Goal: Task Accomplishment & Management: Manage account settings

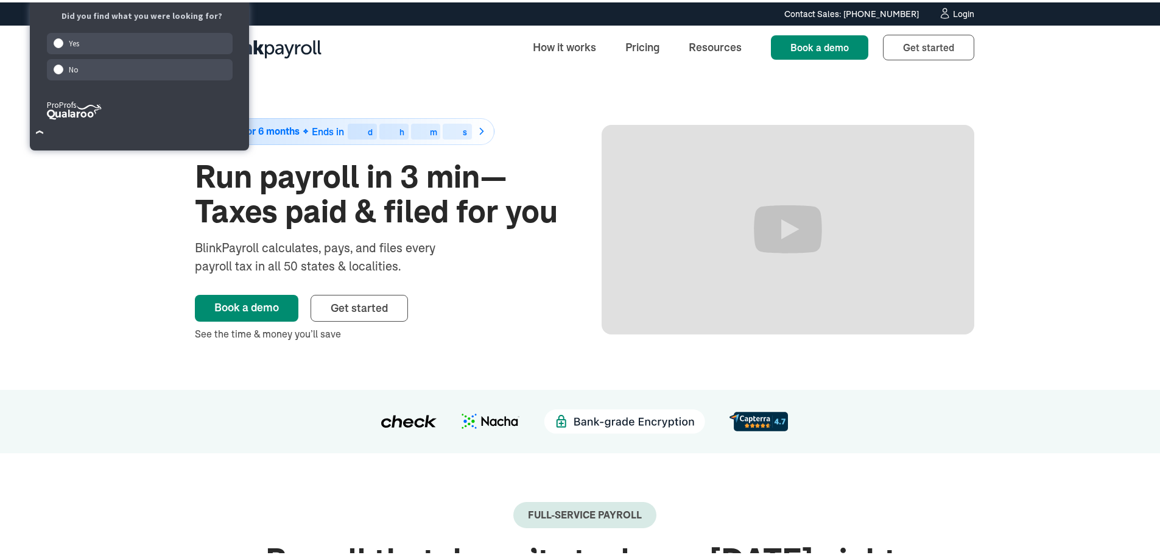
click at [960, 15] on div "Login" at bounding box center [963, 11] width 21 height 9
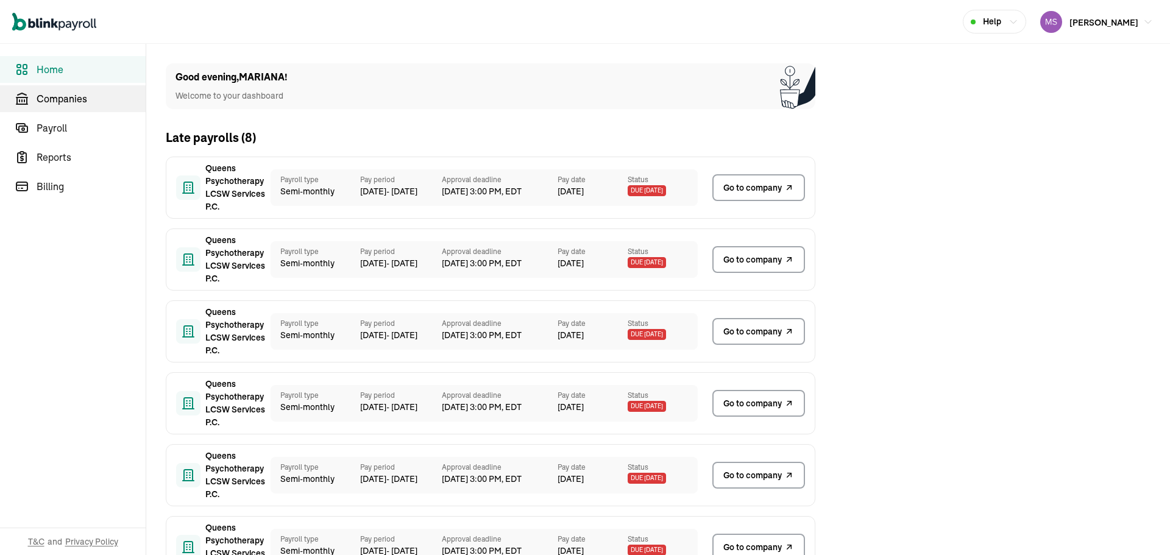
click at [35, 106] on link "Companies" at bounding box center [73, 98] width 146 height 27
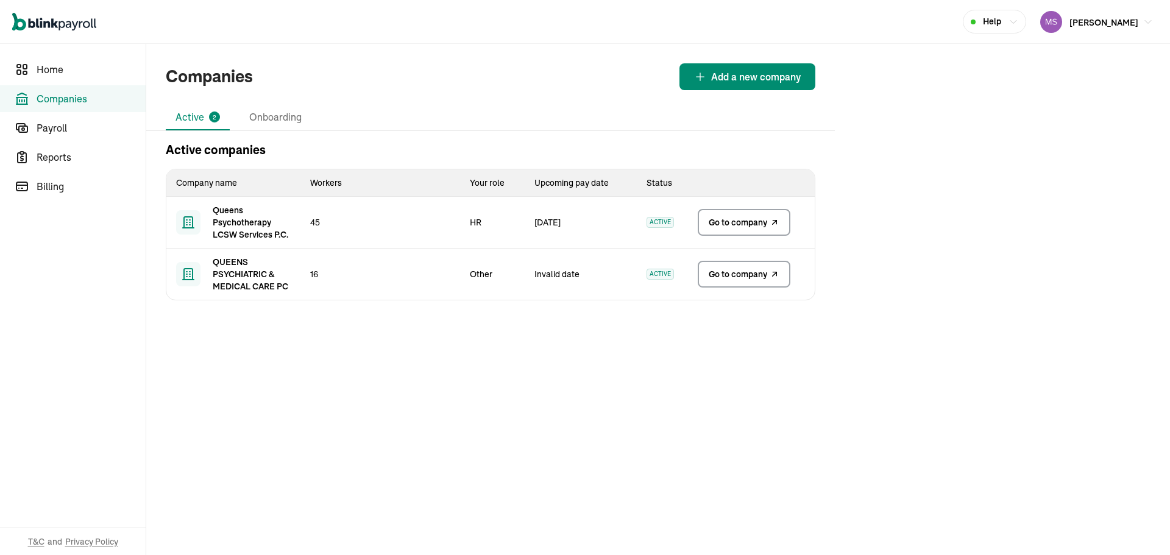
click at [740, 234] on link "Go to company" at bounding box center [743, 222] width 93 height 27
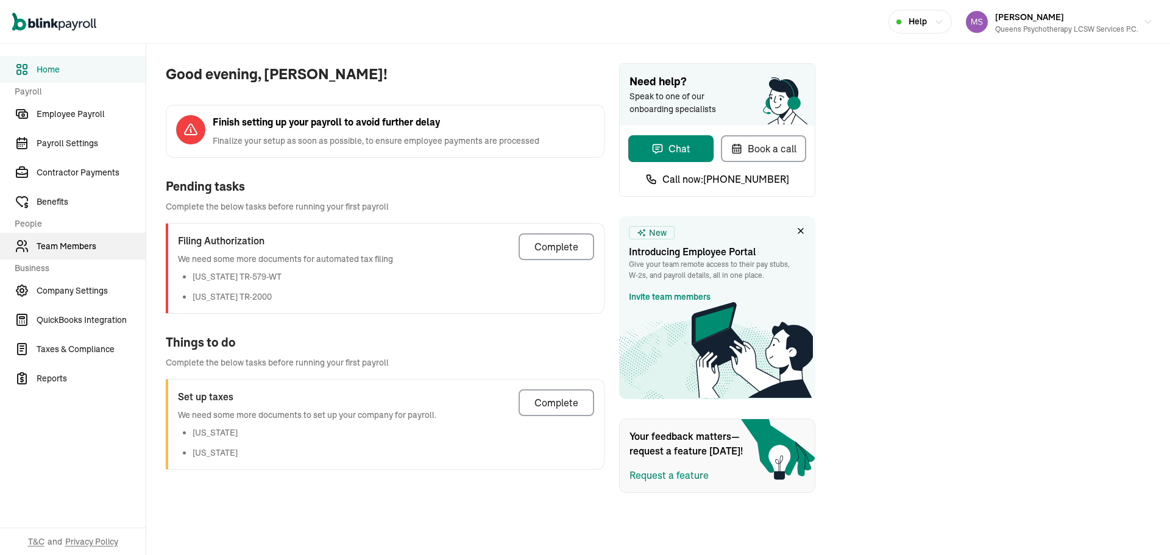
click at [80, 245] on span "Team Members" at bounding box center [91, 246] width 109 height 13
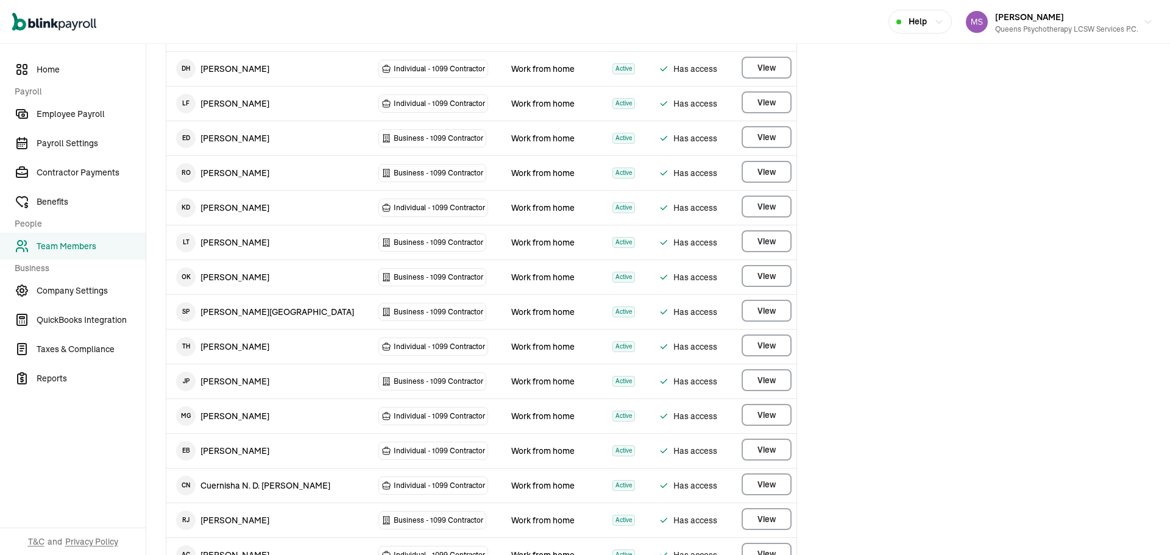
scroll to position [953, 0]
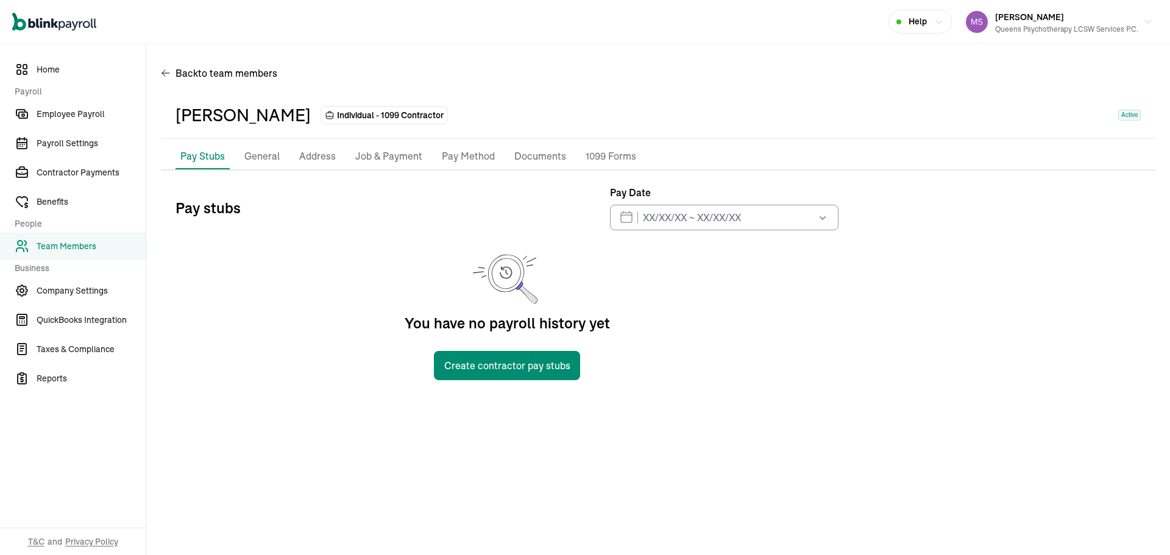
click at [464, 154] on p "Pay Method" at bounding box center [468, 157] width 53 height 16
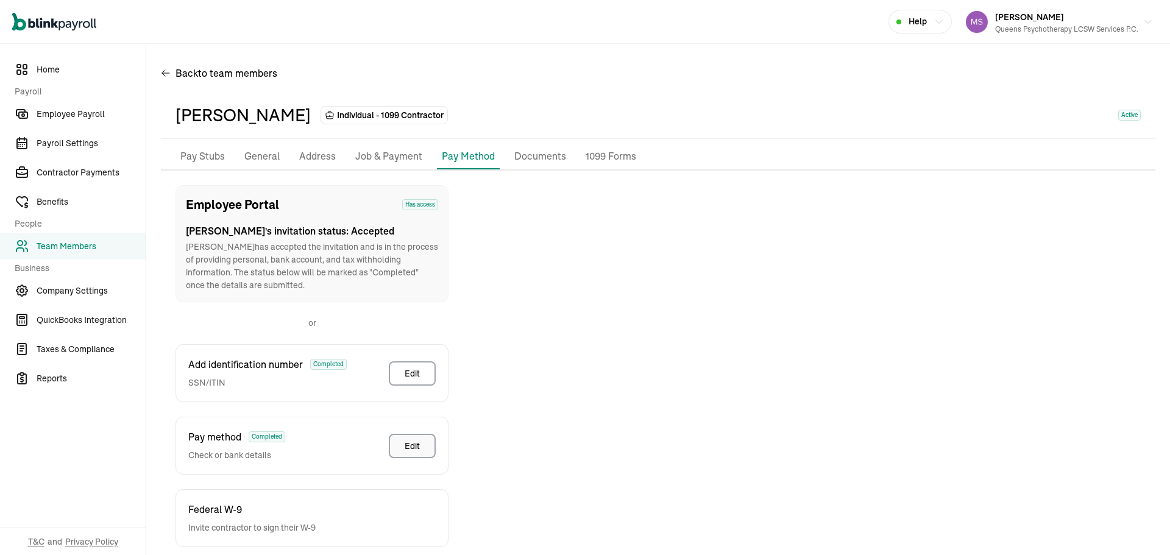
click at [424, 439] on button "Edit" at bounding box center [412, 446] width 47 height 24
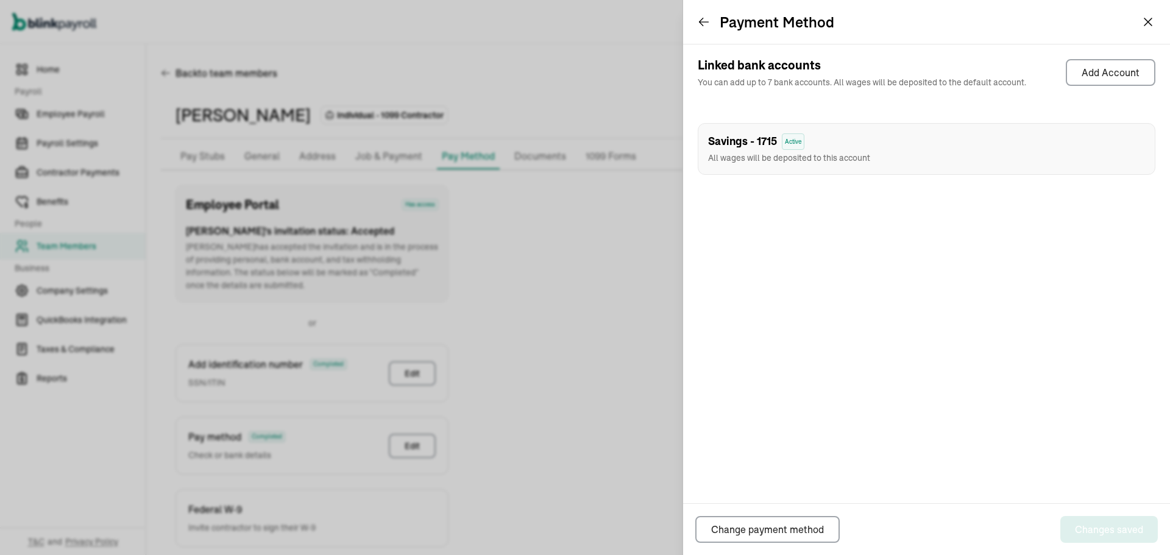
click at [763, 139] on span "Savings - 1715" at bounding box center [742, 141] width 69 height 16
copy span "1715"
click at [830, 147] on div "Savings - 1715 Active" at bounding box center [789, 141] width 162 height 16
click at [752, 143] on span "Savings - 1715" at bounding box center [742, 141] width 69 height 16
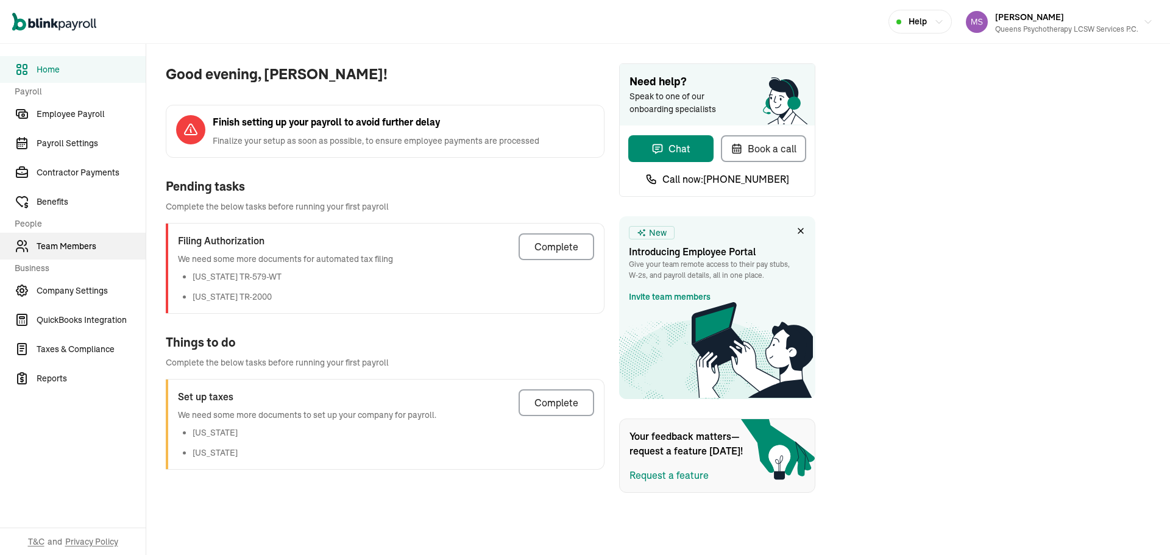
click at [80, 245] on span "Team Members" at bounding box center [91, 246] width 109 height 13
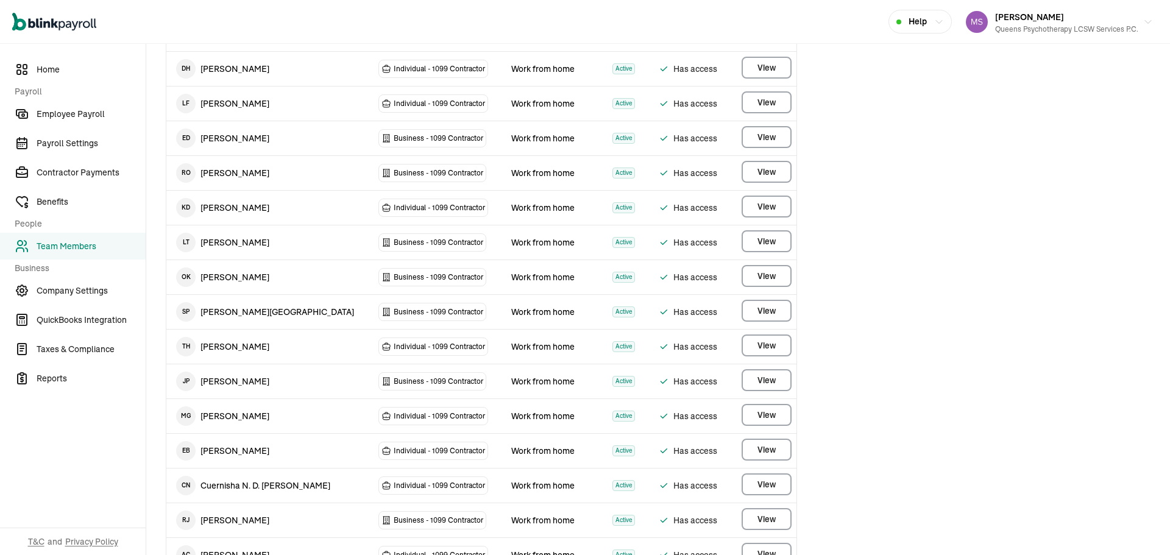
scroll to position [953, 0]
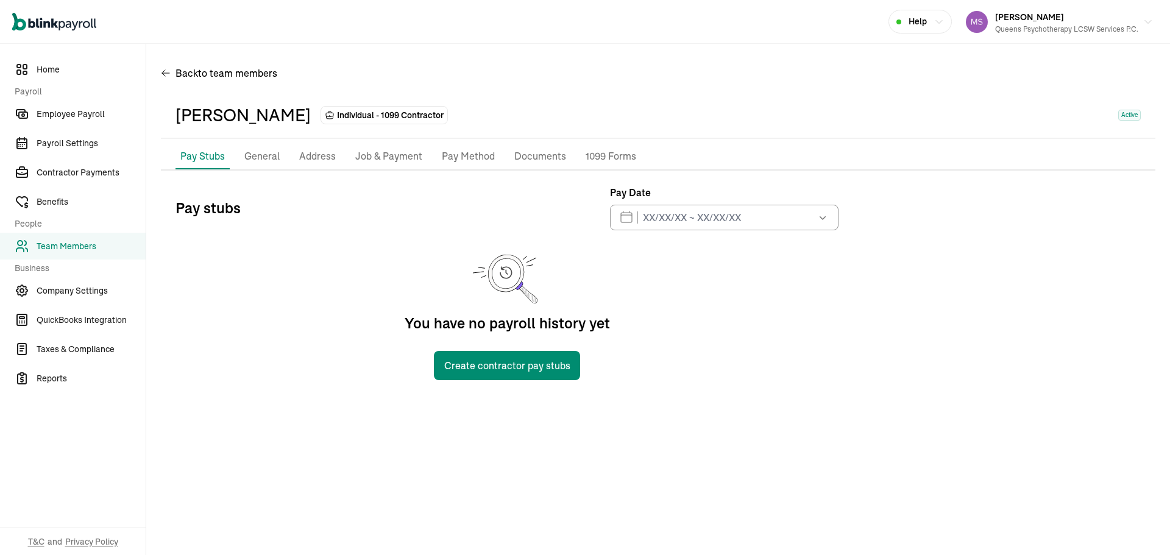
click at [464, 154] on p "Pay Method" at bounding box center [468, 157] width 53 height 16
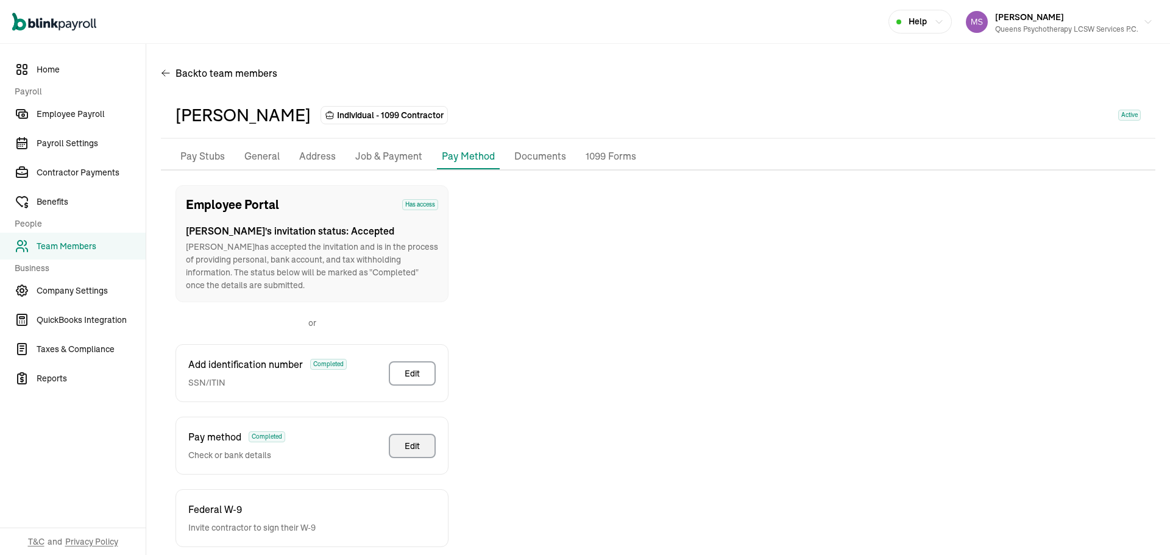
click at [424, 439] on button "Edit" at bounding box center [412, 446] width 47 height 24
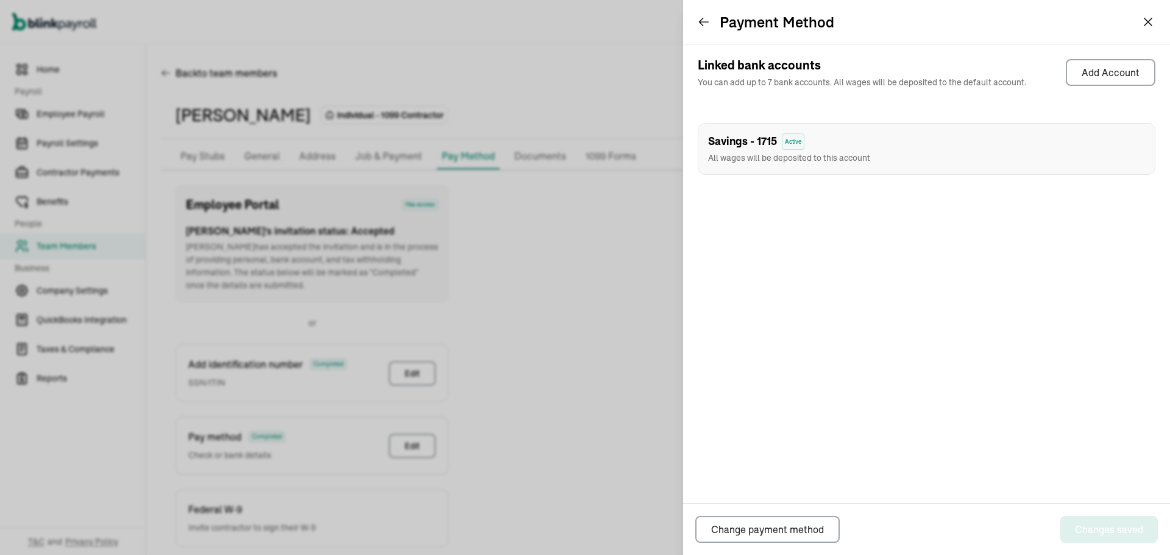
click at [763, 139] on span "Savings - 1715" at bounding box center [742, 141] width 69 height 16
copy span "1715"
click at [830, 147] on div "Savings - 1715 Active" at bounding box center [789, 141] width 162 height 16
click at [752, 143] on span "Savings - 1715" at bounding box center [742, 141] width 69 height 16
